Goal: Information Seeking & Learning: Learn about a topic

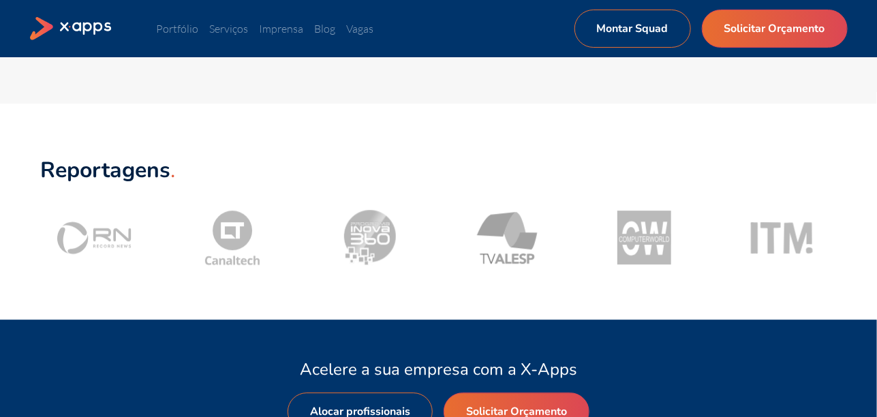
scroll to position [1885, 0]
